Goal: Check status: Check status

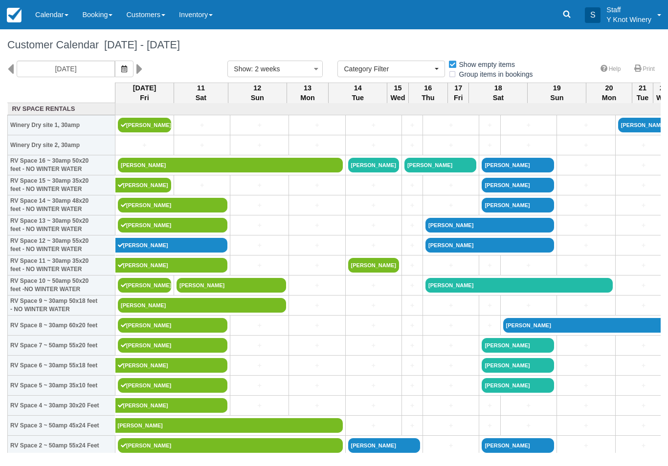
select select
click at [115, 63] on button "button" at bounding box center [124, 69] width 19 height 17
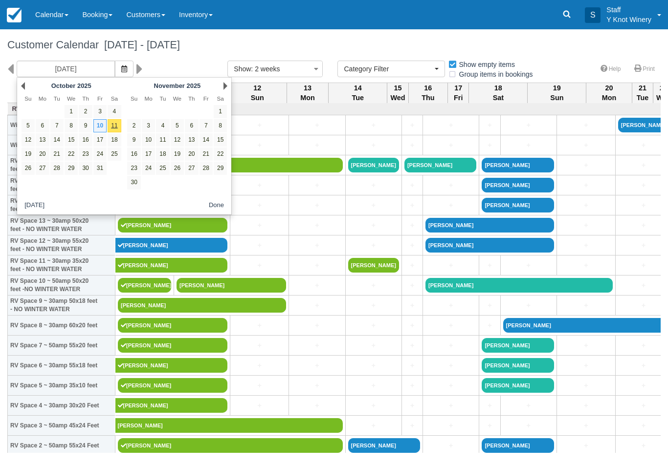
click at [167, 143] on link "11" at bounding box center [162, 139] width 13 height 13
type input "11/11/25"
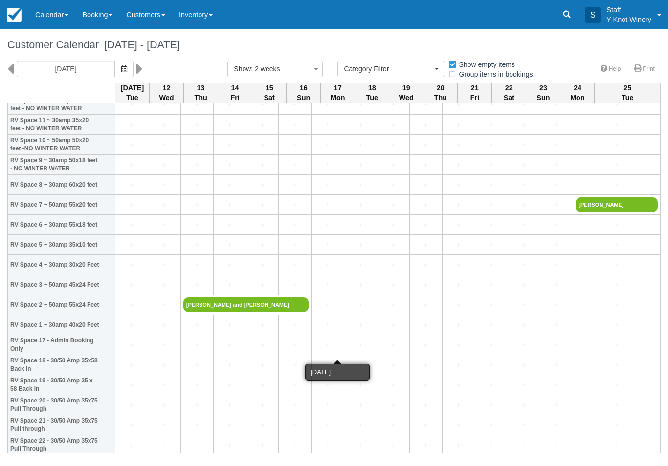
scroll to position [141, 0]
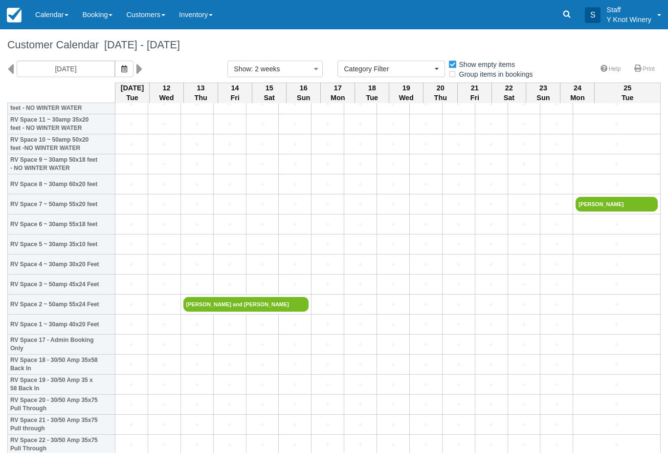
click at [115, 63] on button "button" at bounding box center [124, 69] width 19 height 17
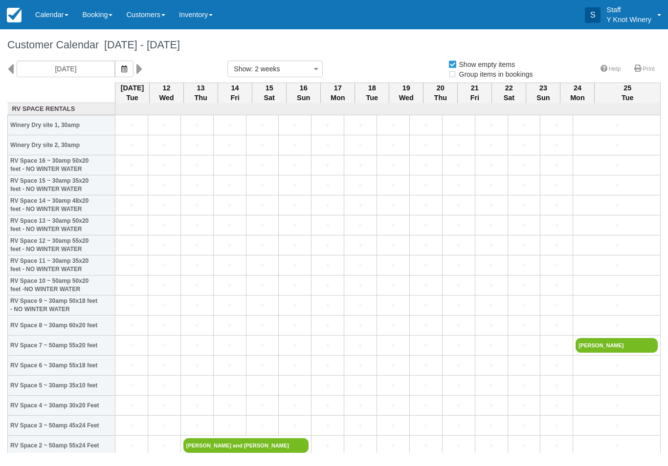
select select
click at [121, 65] on icon "button" at bounding box center [124, 68] width 6 height 7
select select
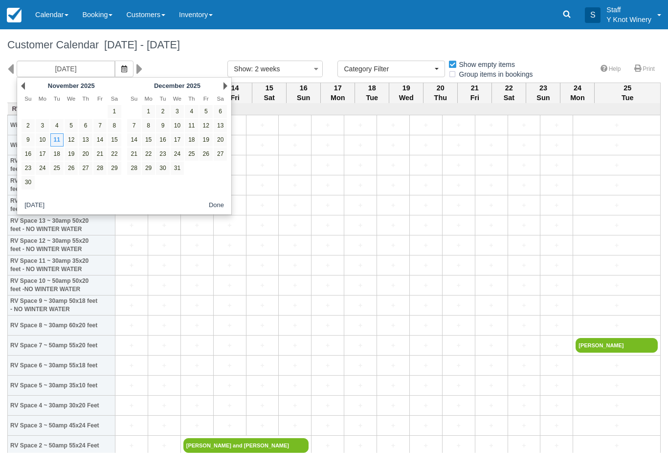
click at [121, 71] on icon "button" at bounding box center [124, 68] width 6 height 7
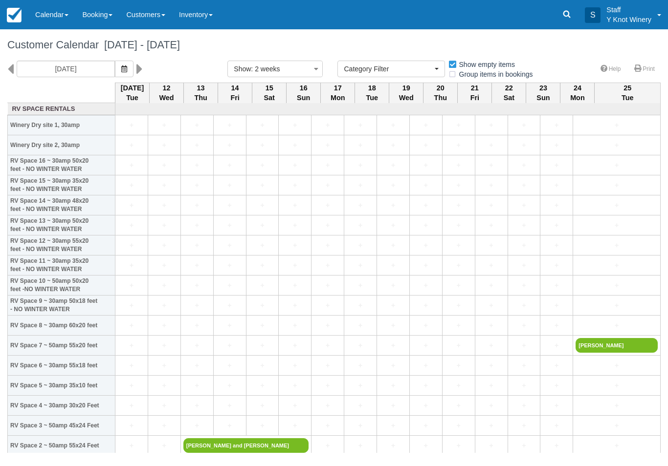
click at [115, 68] on button "button" at bounding box center [124, 69] width 19 height 17
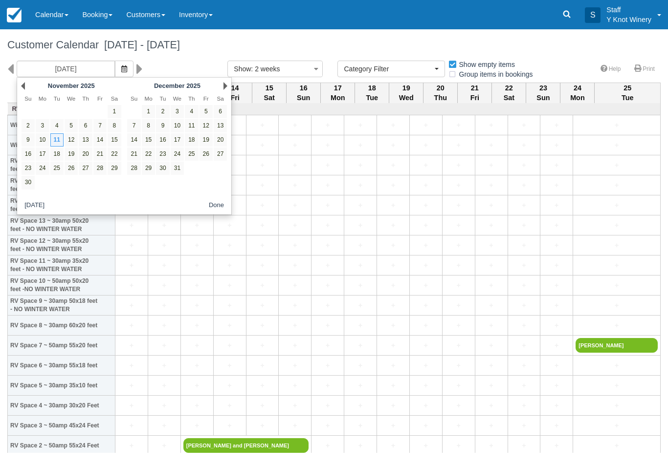
click at [31, 87] on div "Prev November 2025" at bounding box center [71, 86] width 106 height 14
click at [25, 83] on link "Prev" at bounding box center [23, 86] width 4 height 8
click at [120, 122] on link "11" at bounding box center [114, 125] width 13 height 13
type input "10/11/25"
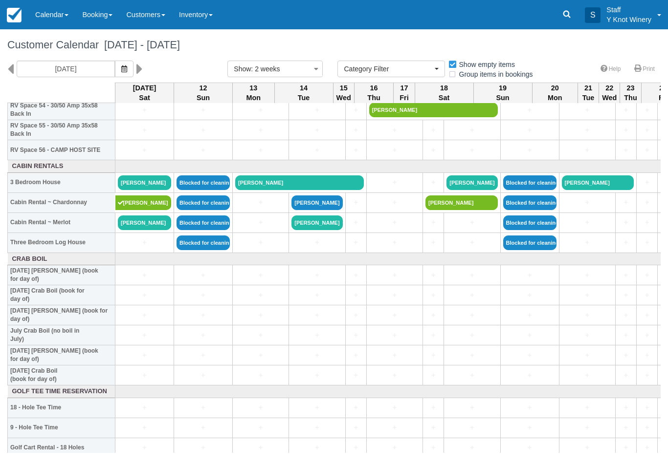
scroll to position [1118, 0]
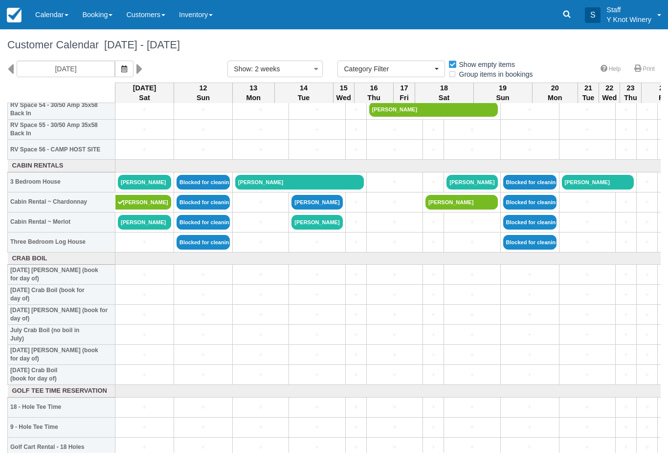
click at [152, 230] on link "[PERSON_NAME]" at bounding box center [144, 222] width 53 height 15
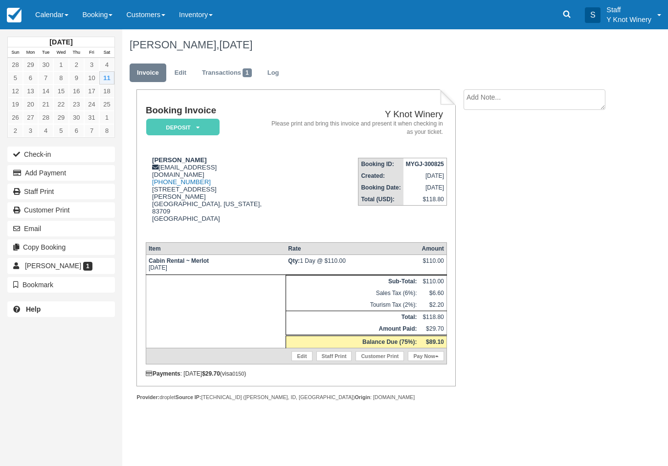
click at [57, 9] on link "Calendar" at bounding box center [51, 14] width 47 height 29
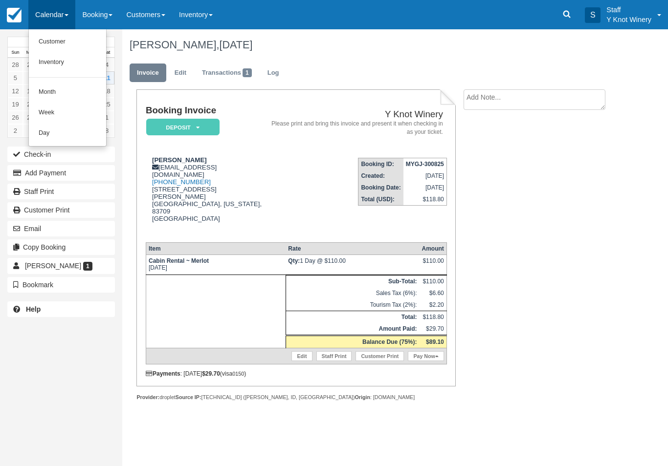
click at [62, 43] on link "Customer" at bounding box center [67, 42] width 77 height 21
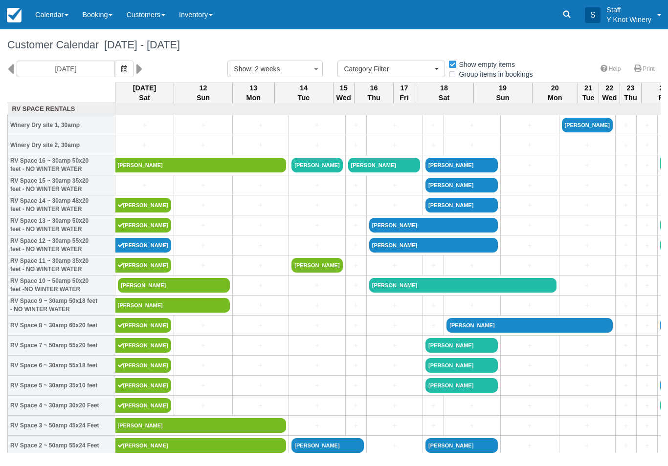
select select
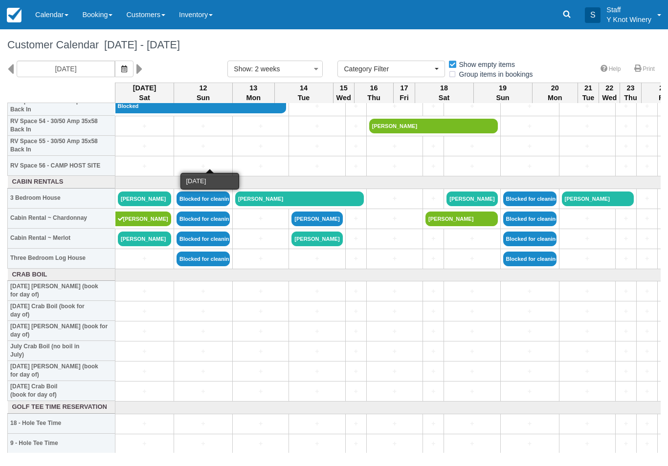
scroll to position [1102, 0]
